Goal: Book appointment/travel/reservation

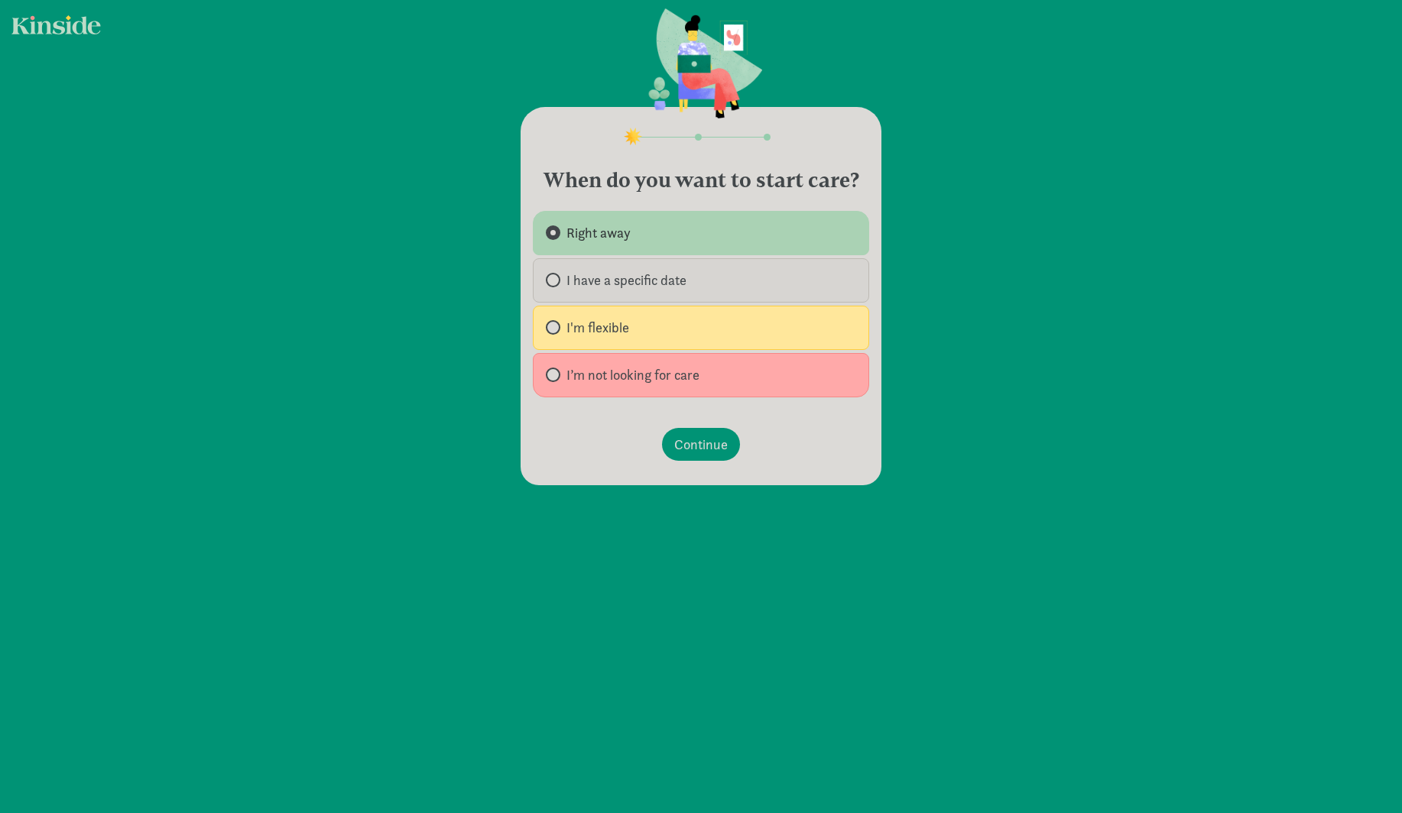
click at [618, 290] on span "I have a specific date" at bounding box center [626, 280] width 120 height 18
click at [556, 285] on input "I have a specific date" at bounding box center [551, 280] width 10 height 10
radio input "true"
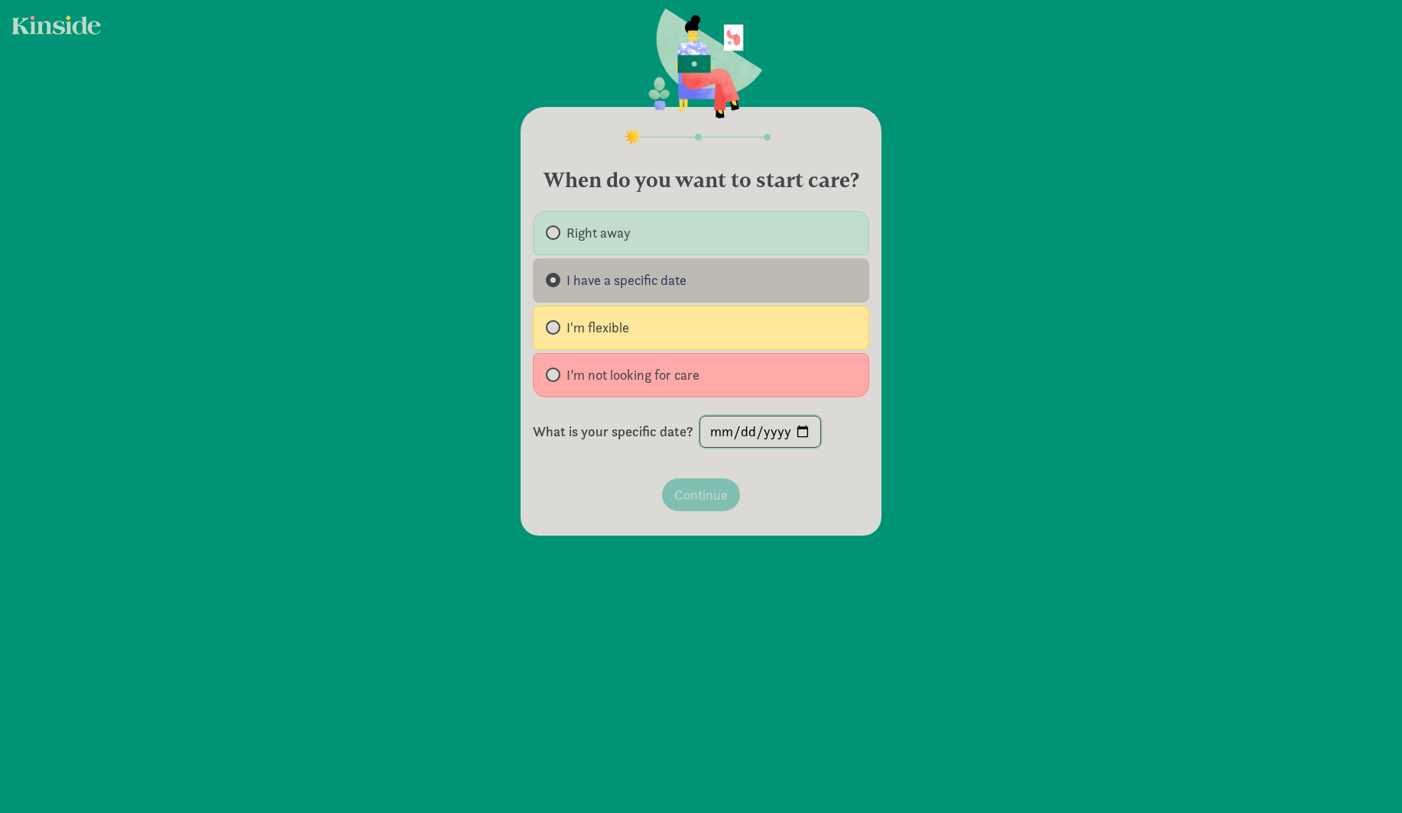
click at [728, 447] on input "date" at bounding box center [760, 432] width 120 height 31
click at [753, 447] on input "date" at bounding box center [760, 432] width 120 height 31
type input "[DATE]"
click at [795, 519] on footer "Continue" at bounding box center [701, 494] width 336 height 57
click at [686, 505] on span "Continue" at bounding box center [701, 495] width 54 height 21
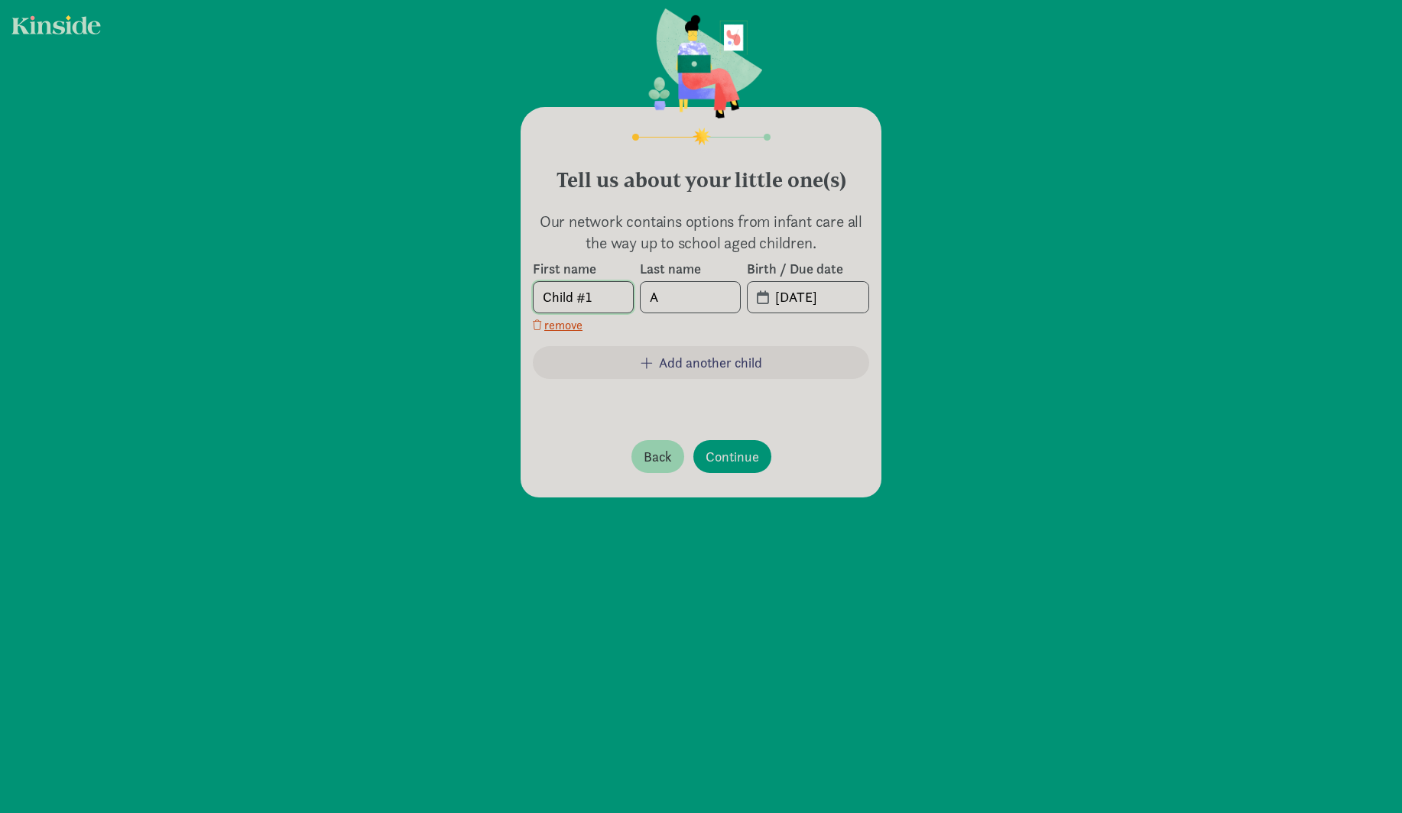
drag, startPoint x: 612, startPoint y: 319, endPoint x: 491, endPoint y: 313, distance: 120.9
click at [491, 313] on div "Tell us about your little one(s) Our network contains options from infant care …" at bounding box center [701, 264] width 1402 height 528
type input "[PERSON_NAME]"
type input "[DATE]"
click at [741, 467] on span "Continue" at bounding box center [732, 456] width 54 height 21
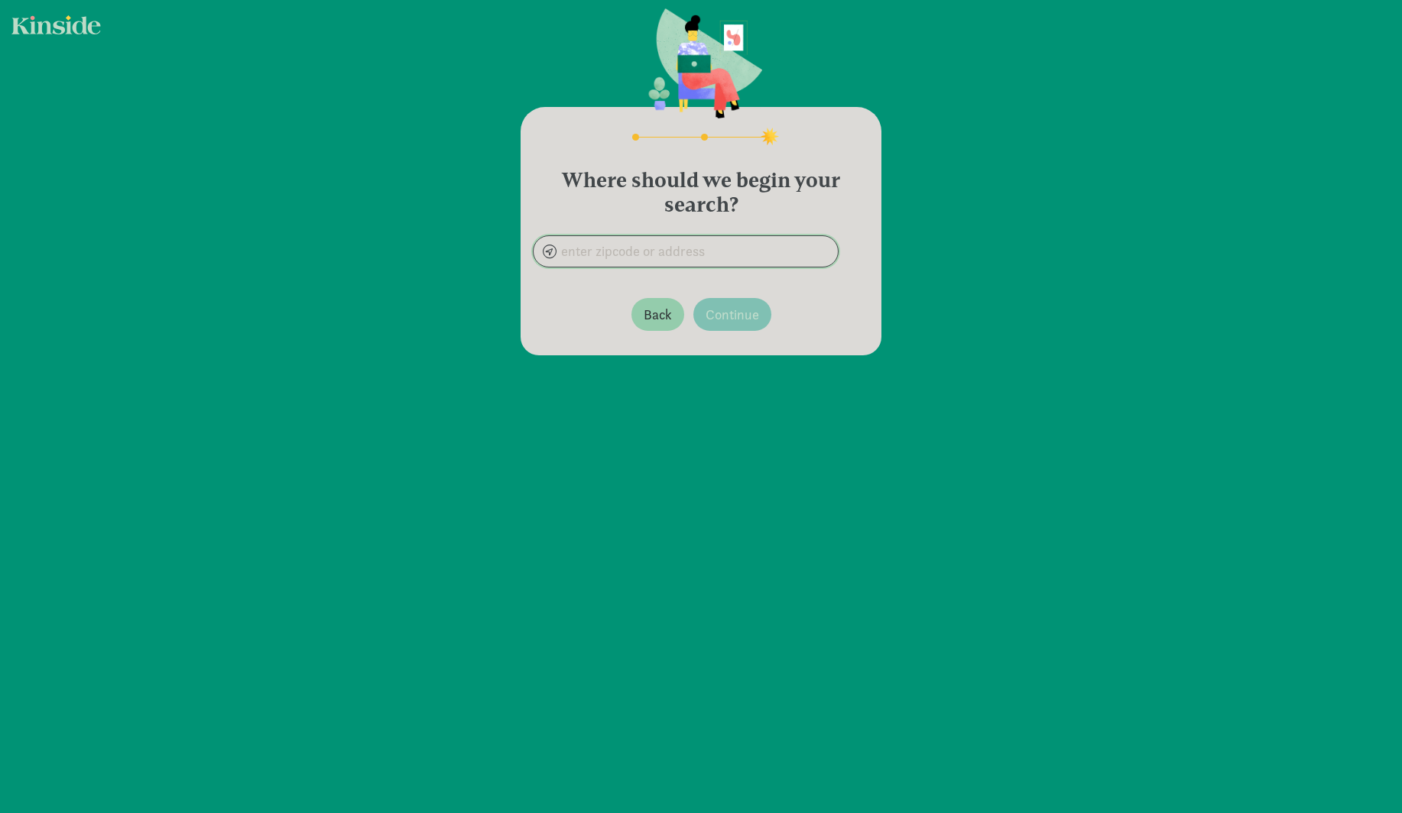
click at [624, 267] on input at bounding box center [685, 251] width 304 height 31
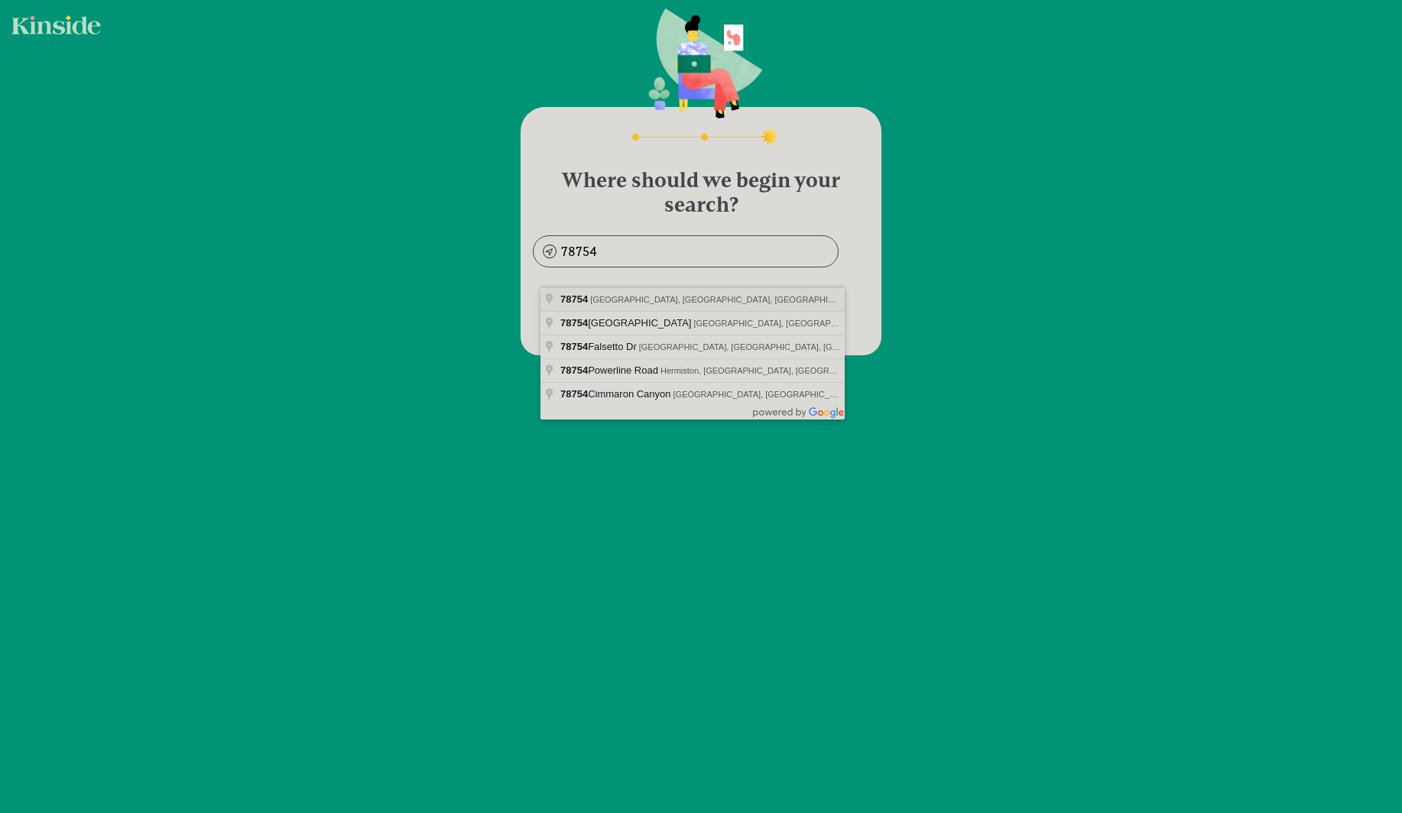
type input "[GEOGRAPHIC_DATA], [GEOGRAPHIC_DATA]"
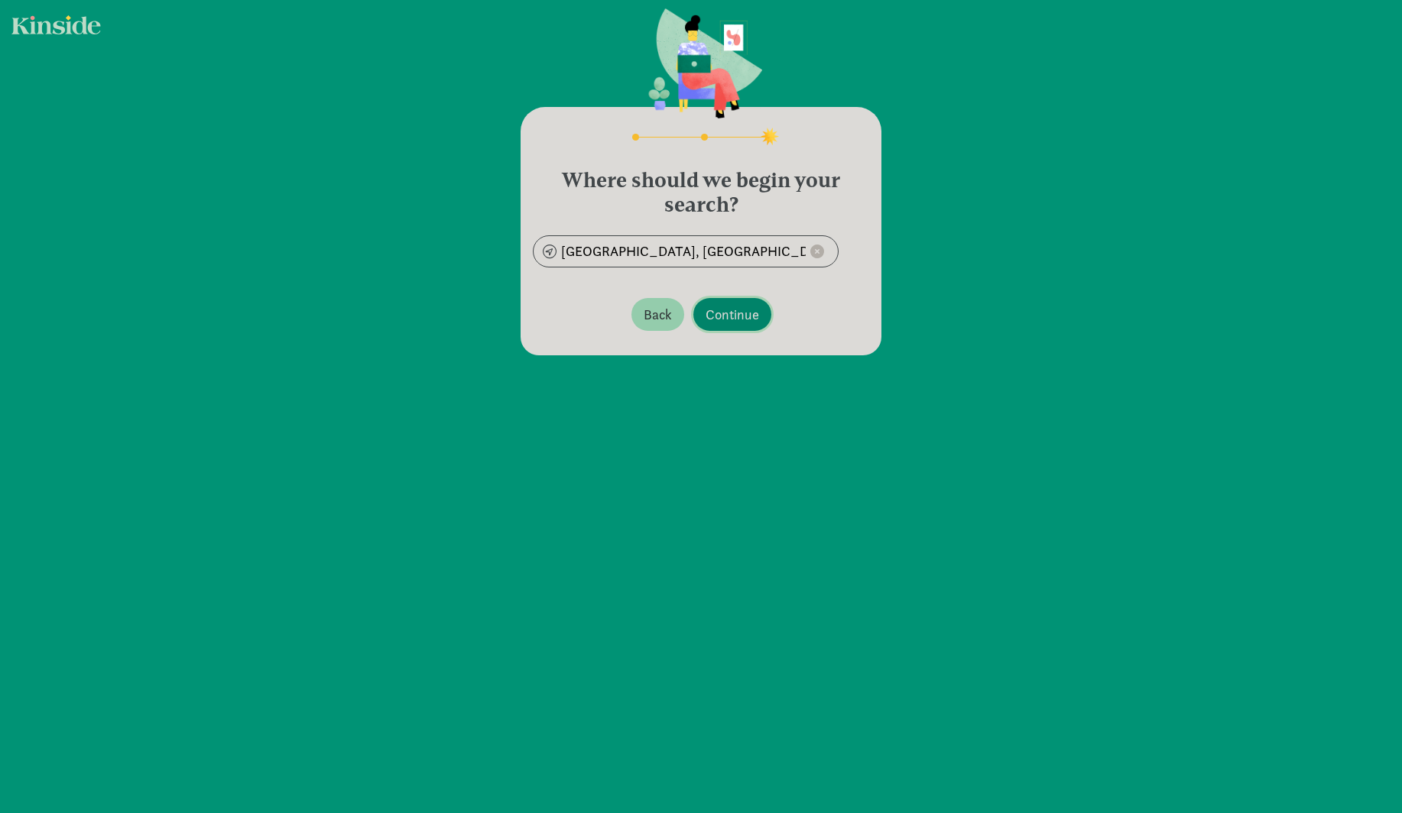
click at [746, 325] on span "Continue" at bounding box center [732, 314] width 54 height 21
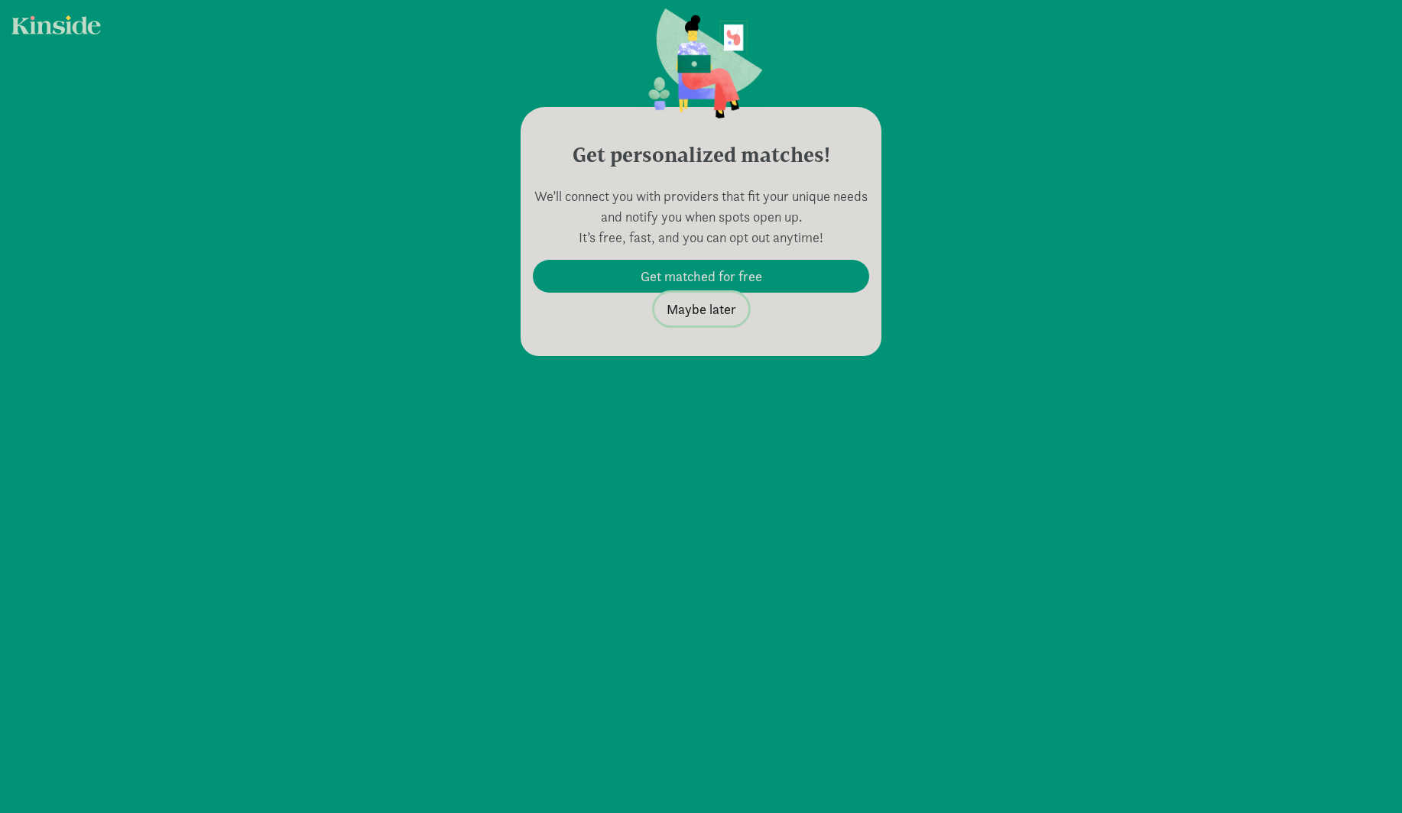
click at [703, 319] on span "Maybe later" at bounding box center [701, 309] width 70 height 21
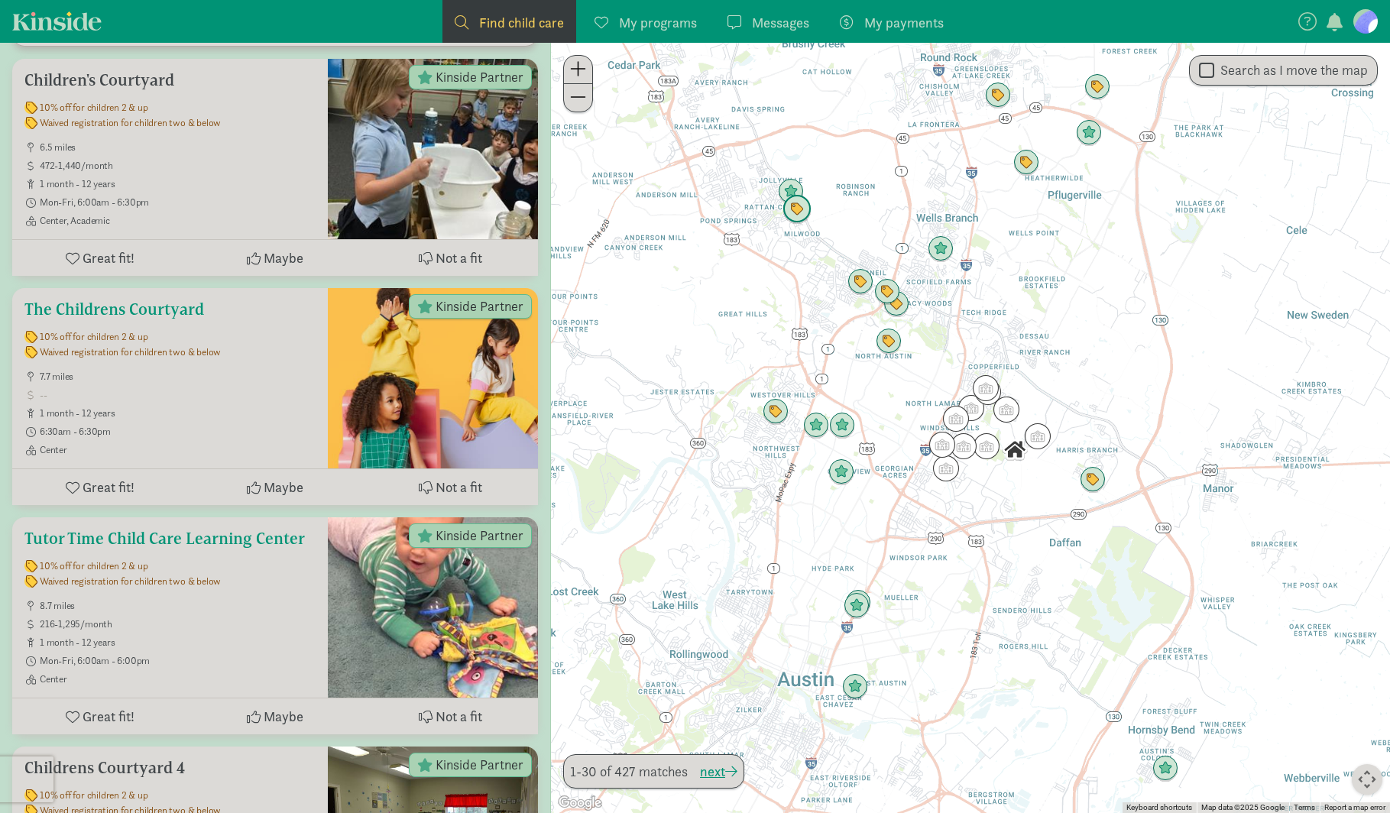
scroll to position [1656, 0]
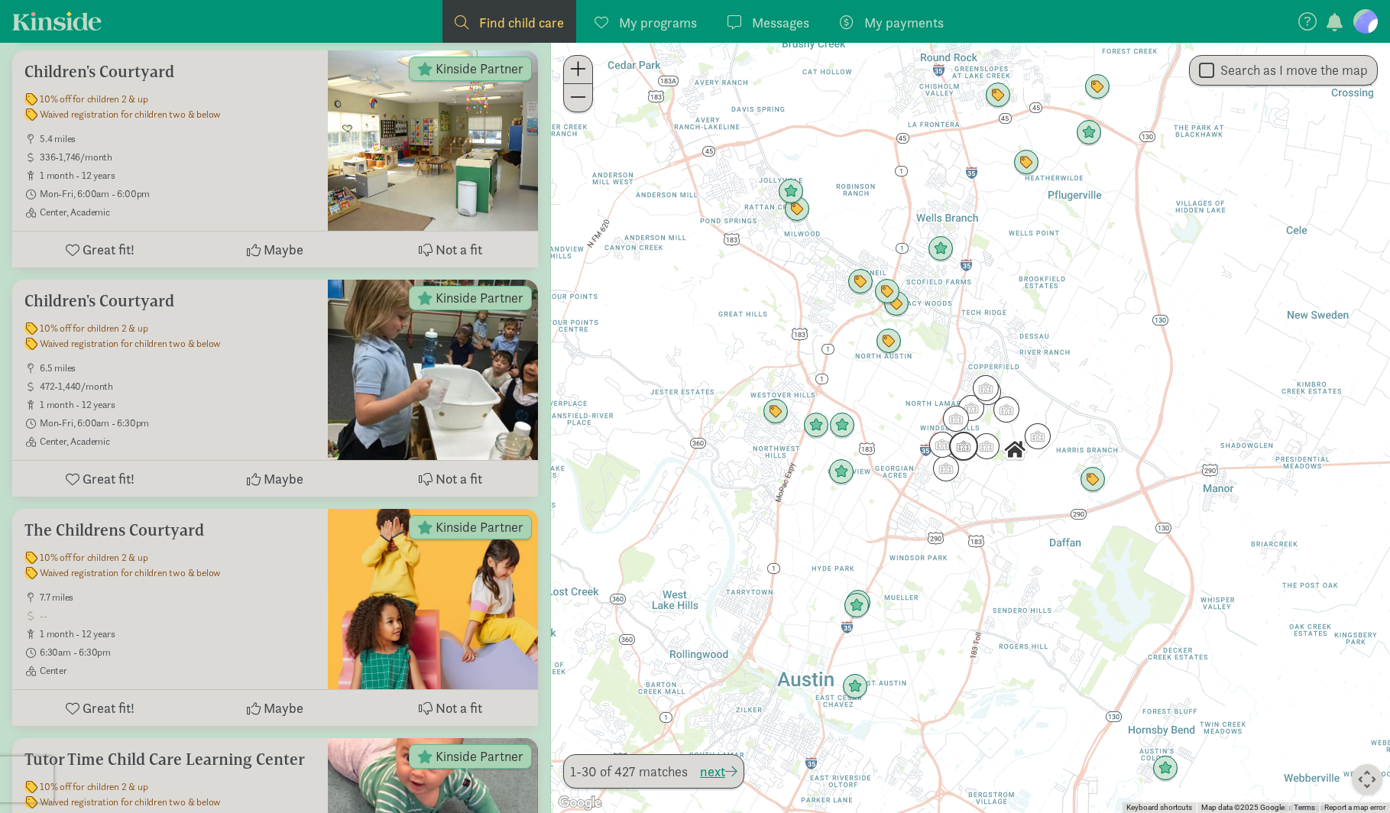
click at [965, 447] on img "Click to see details" at bounding box center [963, 446] width 29 height 29
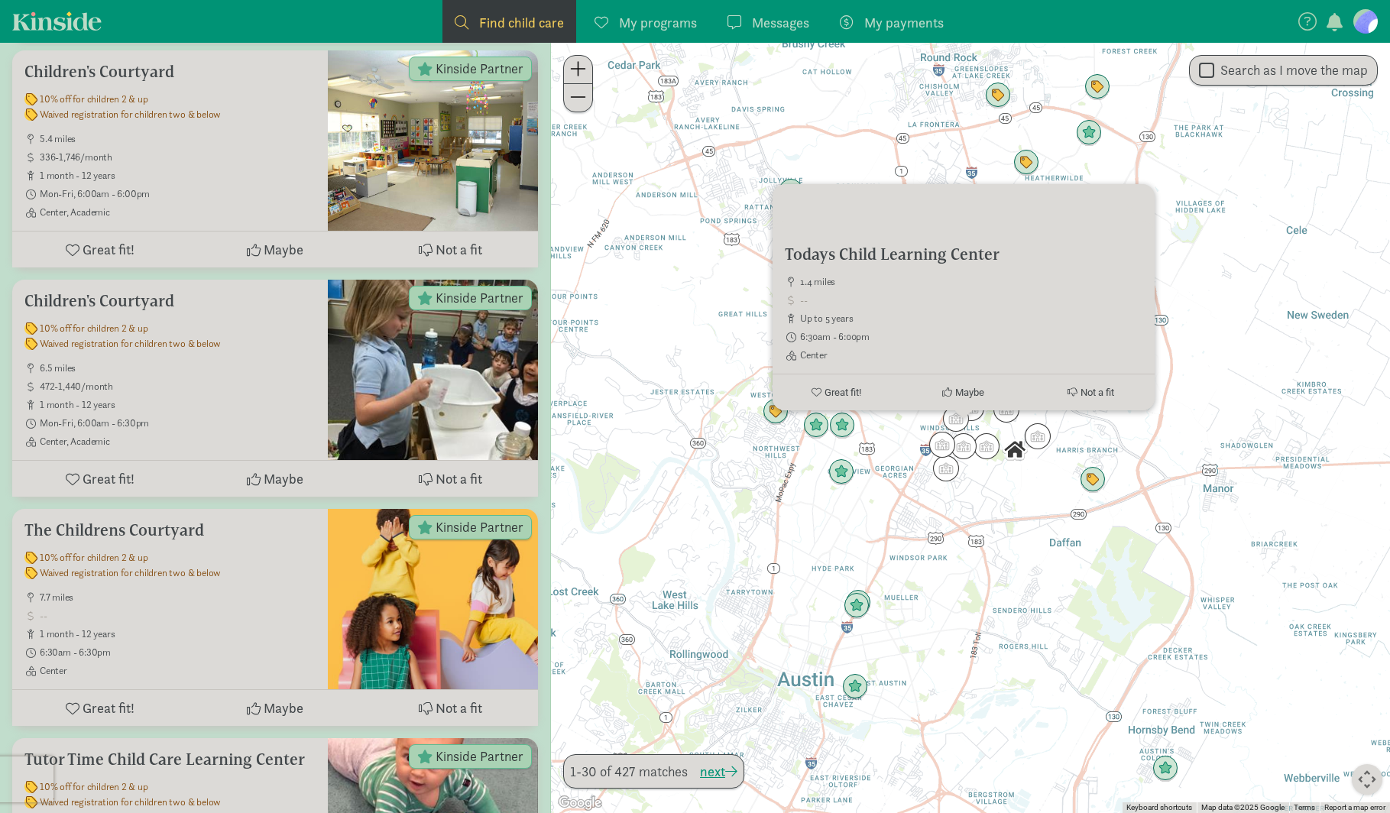
click at [784, 507] on div "Todays Child Learning Center 1.4 miles up to 5 years 6:30am - 6:00pm Center Gre…" at bounding box center [970, 428] width 839 height 770
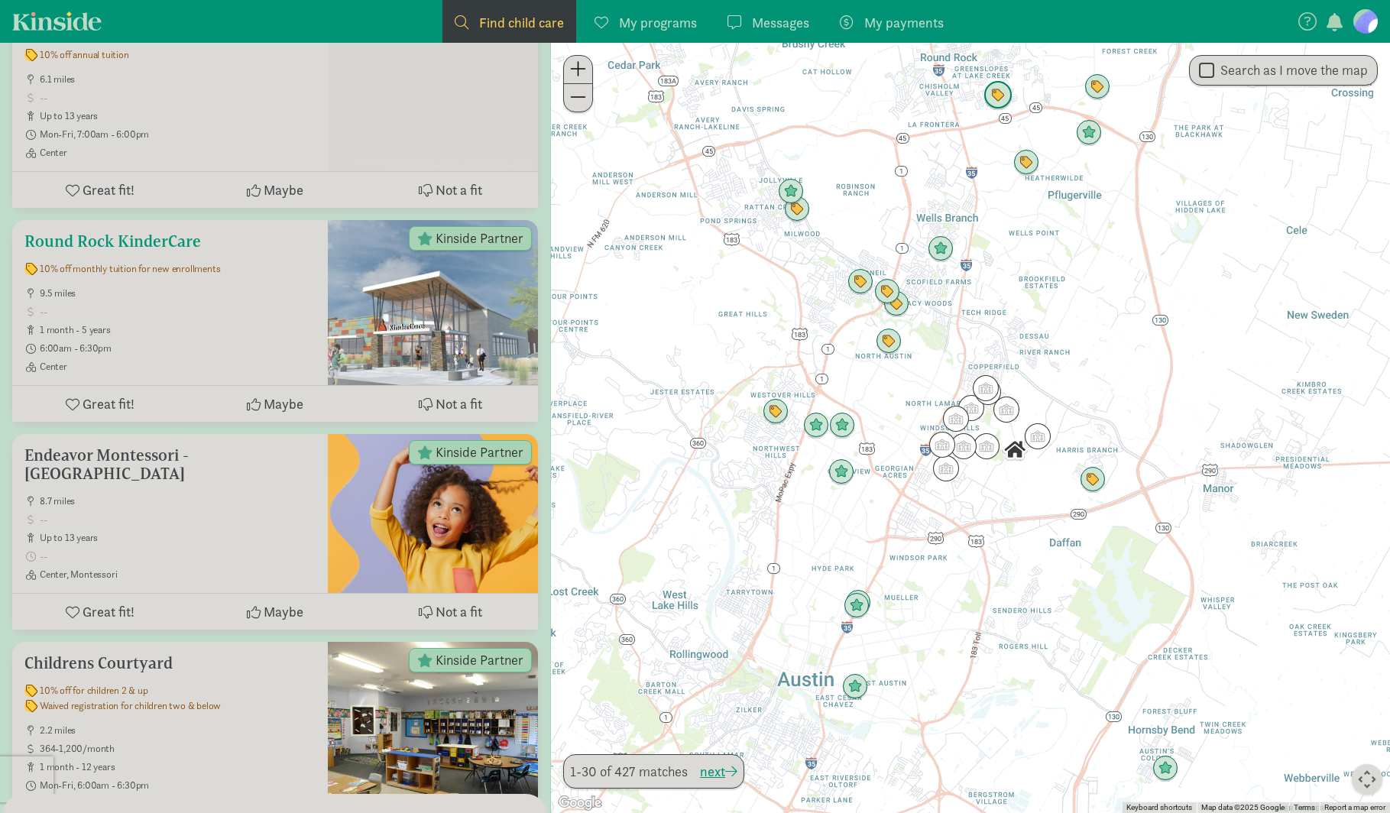
scroll to position [0, 0]
